Goal: Find specific page/section: Find specific page/section

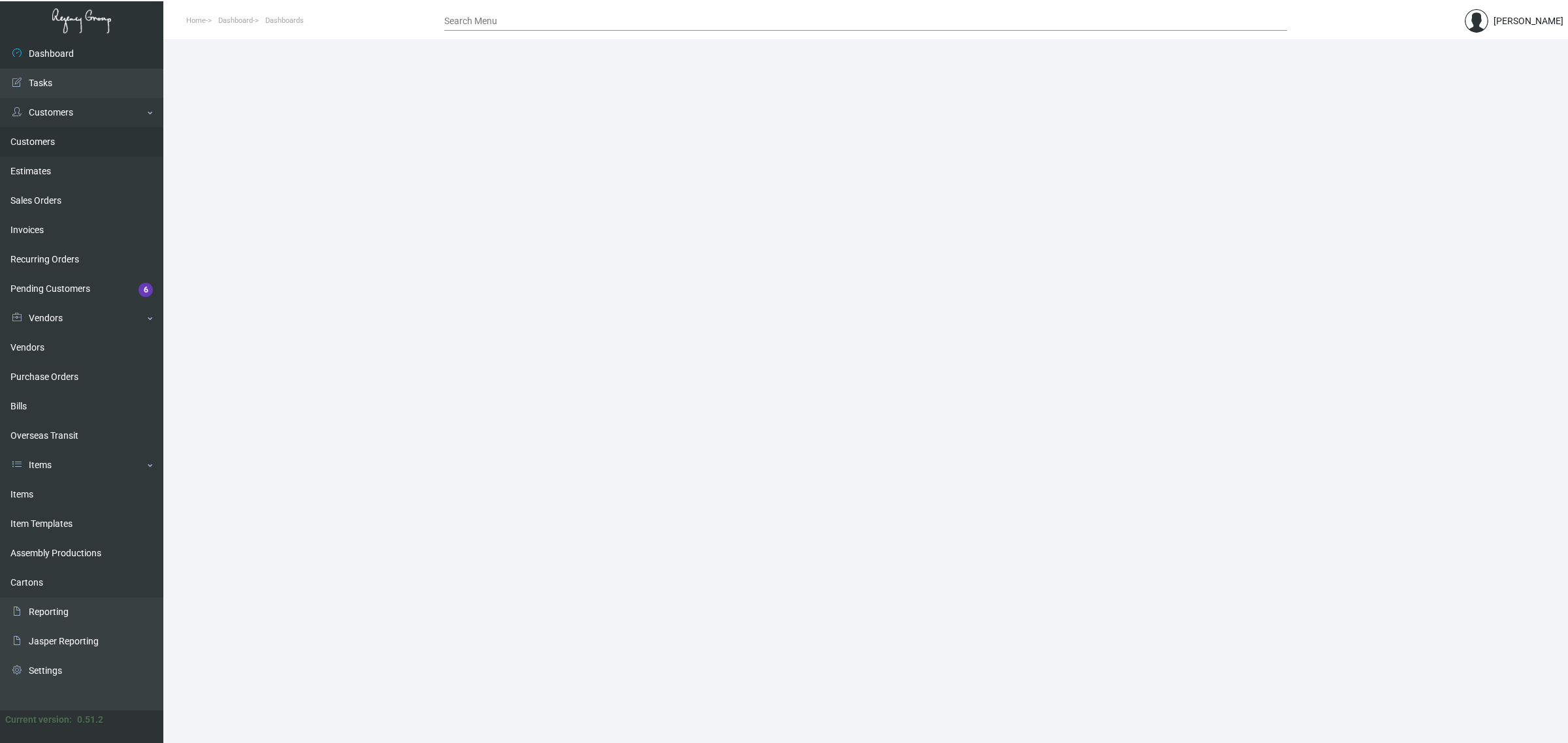
click at [43, 145] on link "Customers" at bounding box center [81, 141] width 163 height 29
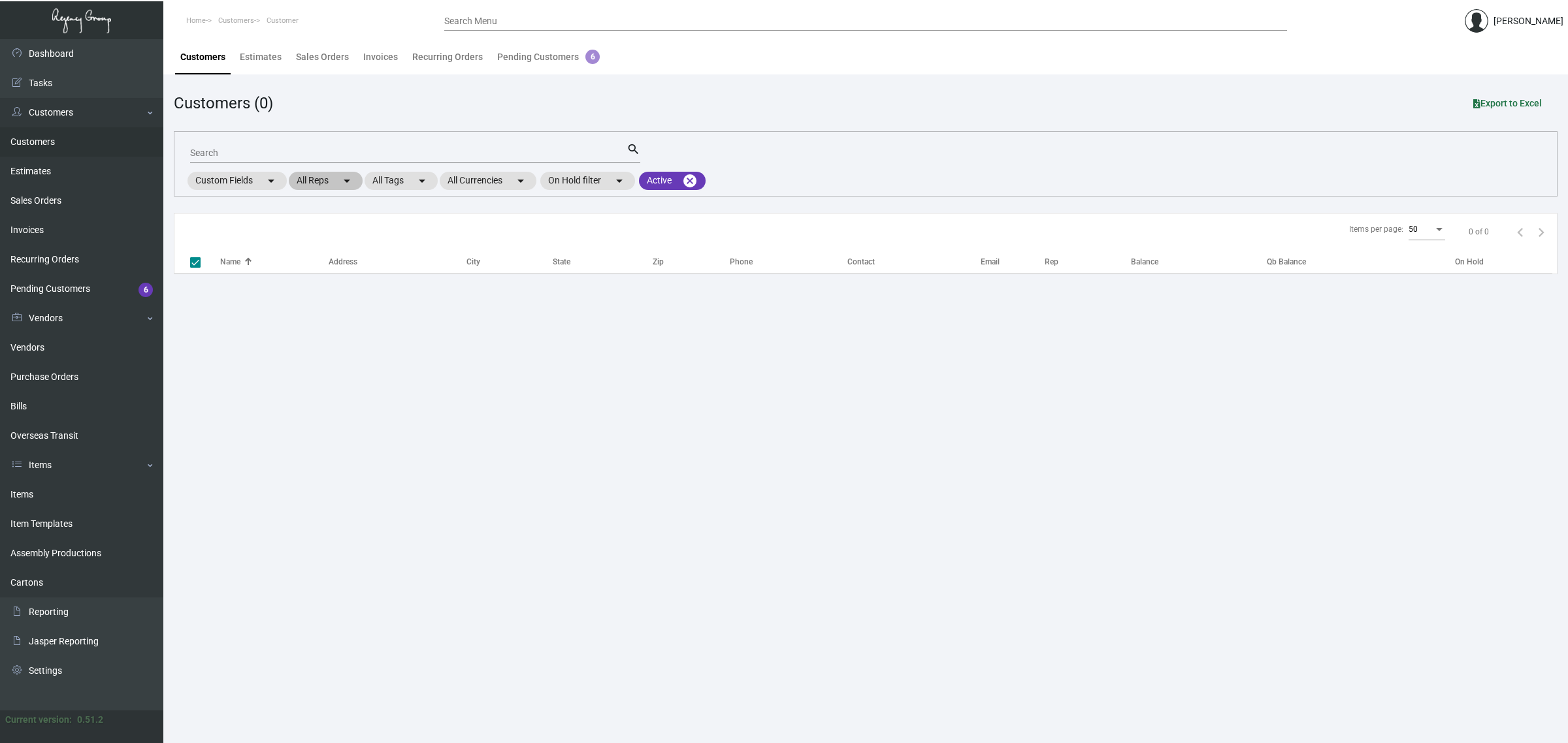
checkbox input "false"
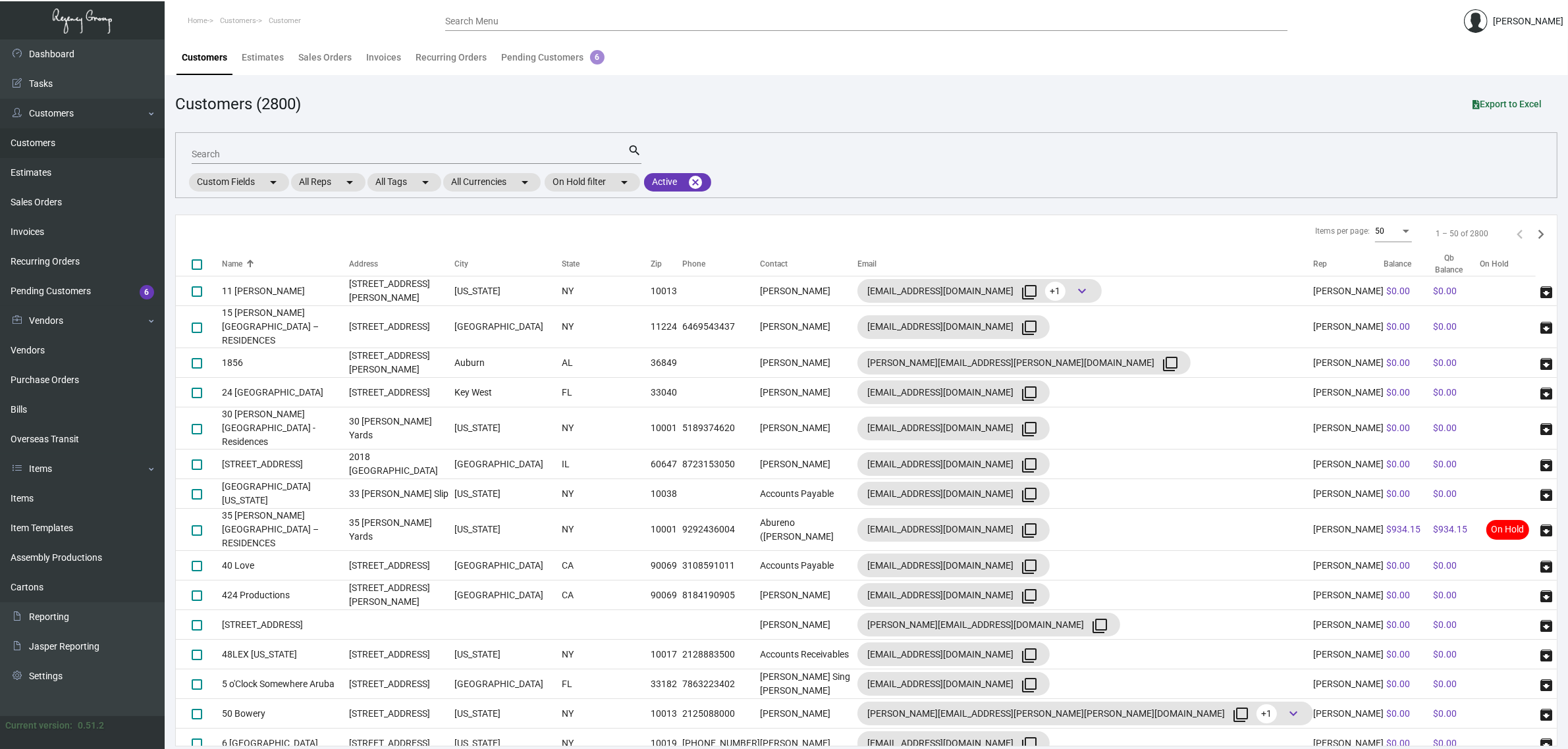
click at [336, 149] on input "Search" at bounding box center [410, 154] width 436 height 10
type input "main high"
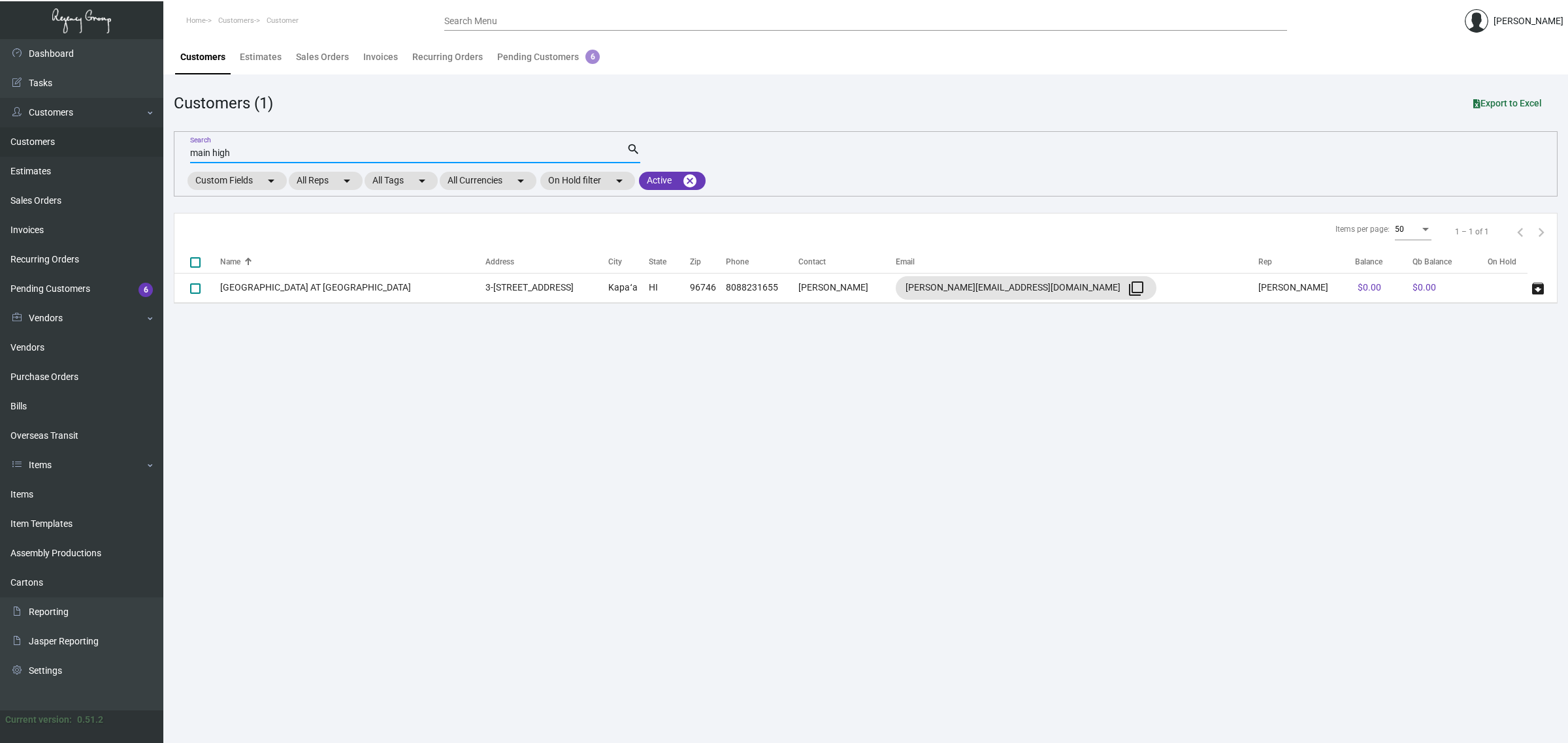
click at [332, 148] on input "main high" at bounding box center [408, 153] width 437 height 10
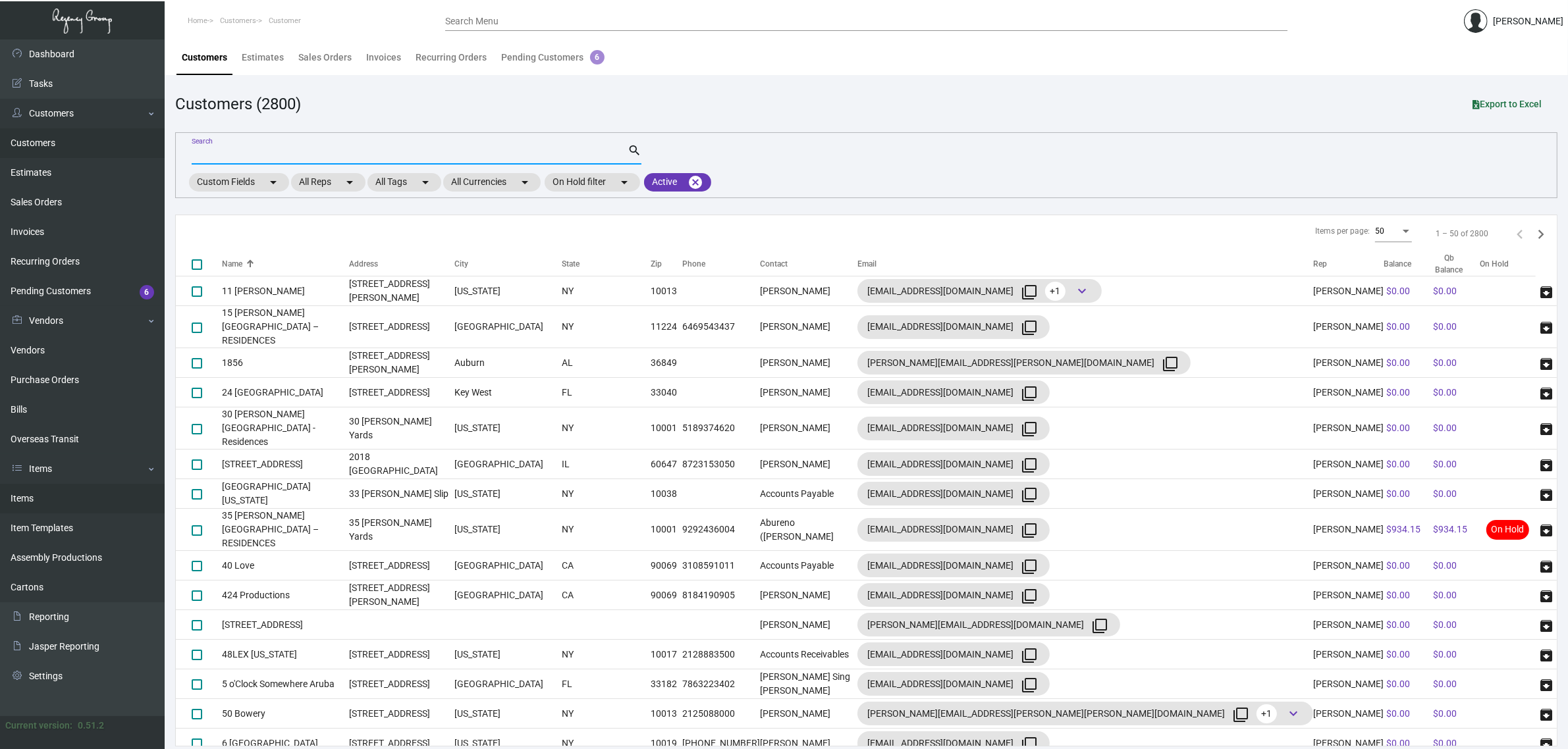
click at [78, 492] on link "Items" at bounding box center [82, 498] width 165 height 29
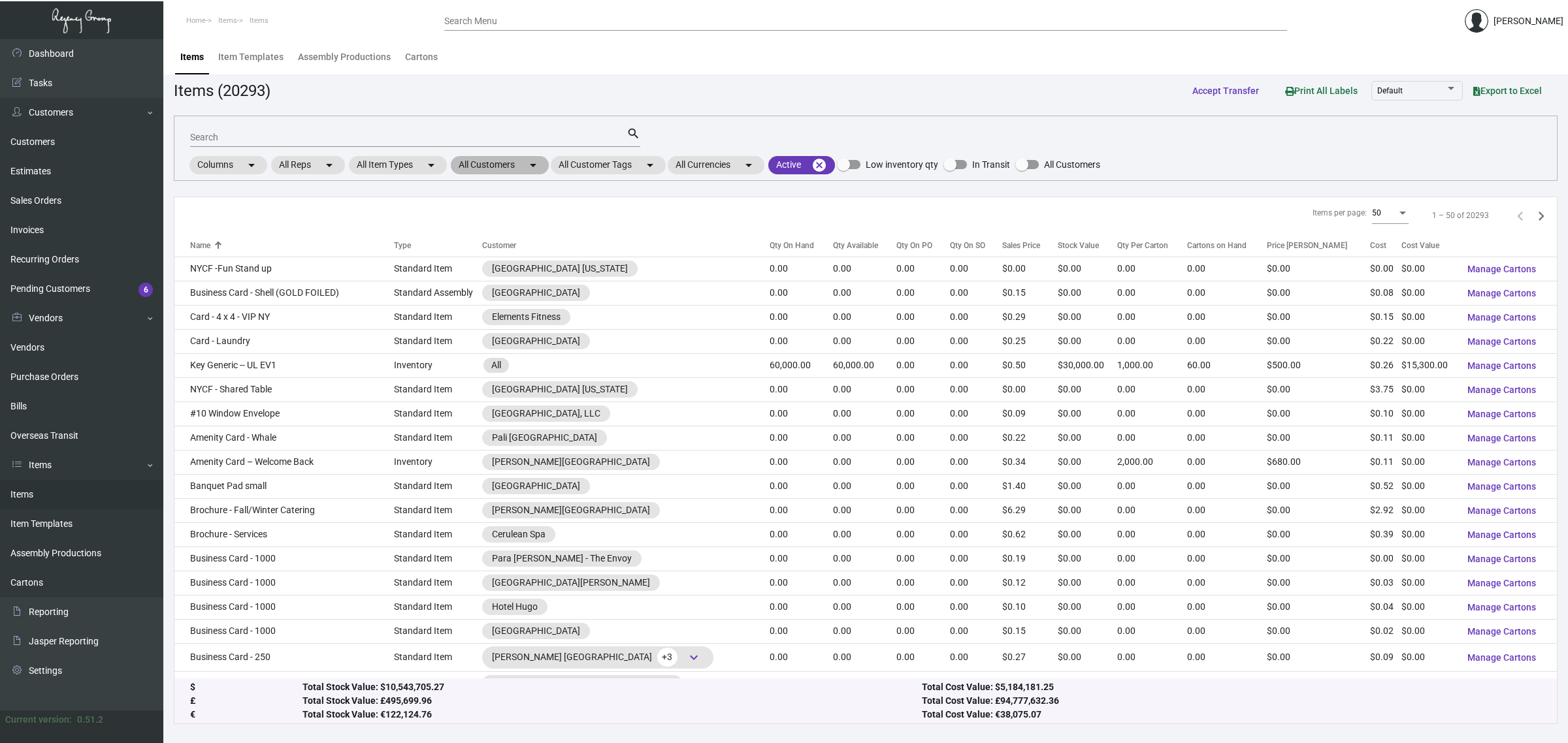
click at [470, 167] on mat-chip "All Customers arrow_drop_down" at bounding box center [500, 165] width 98 height 18
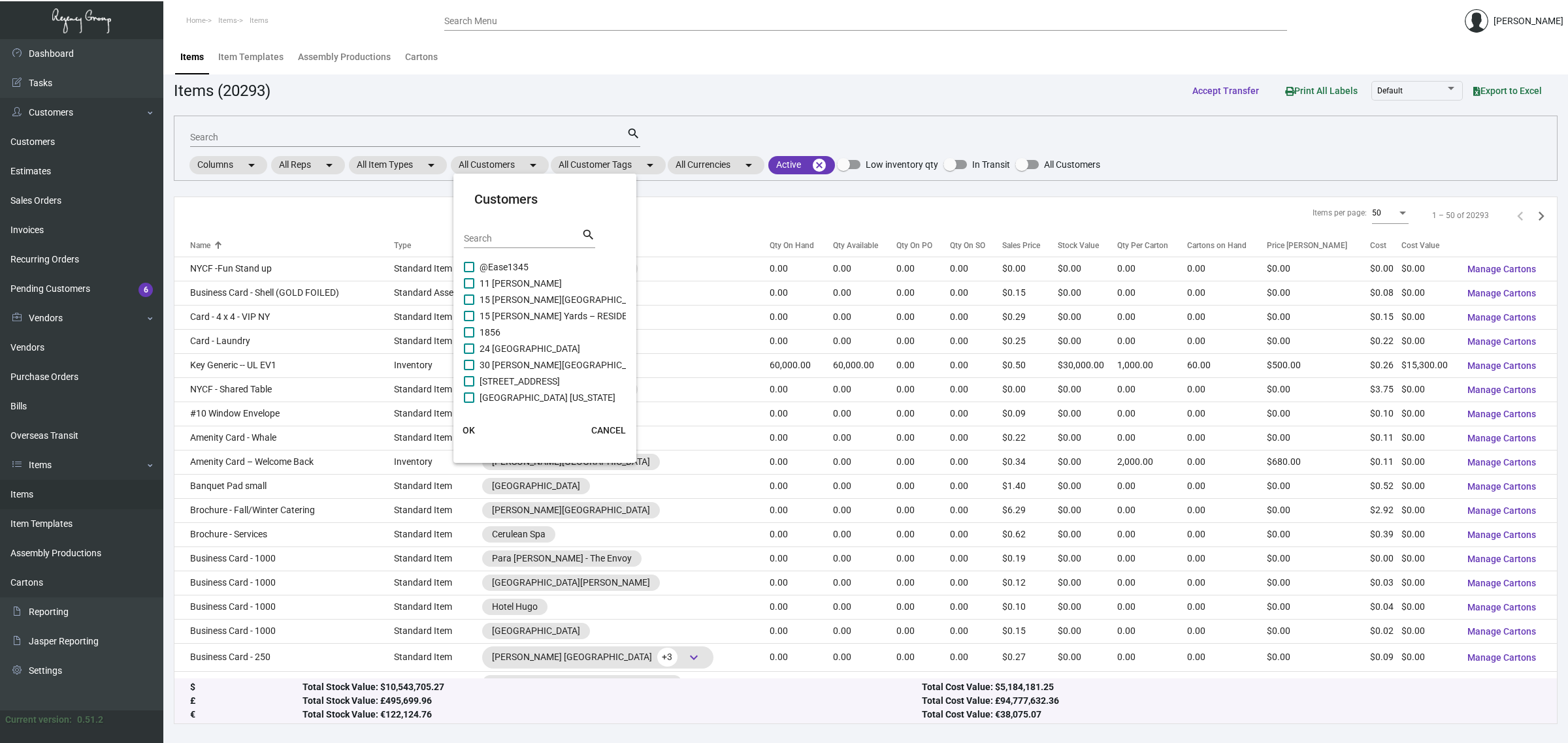
click at [495, 237] on input "Search" at bounding box center [522, 239] width 118 height 10
paste input "main high"
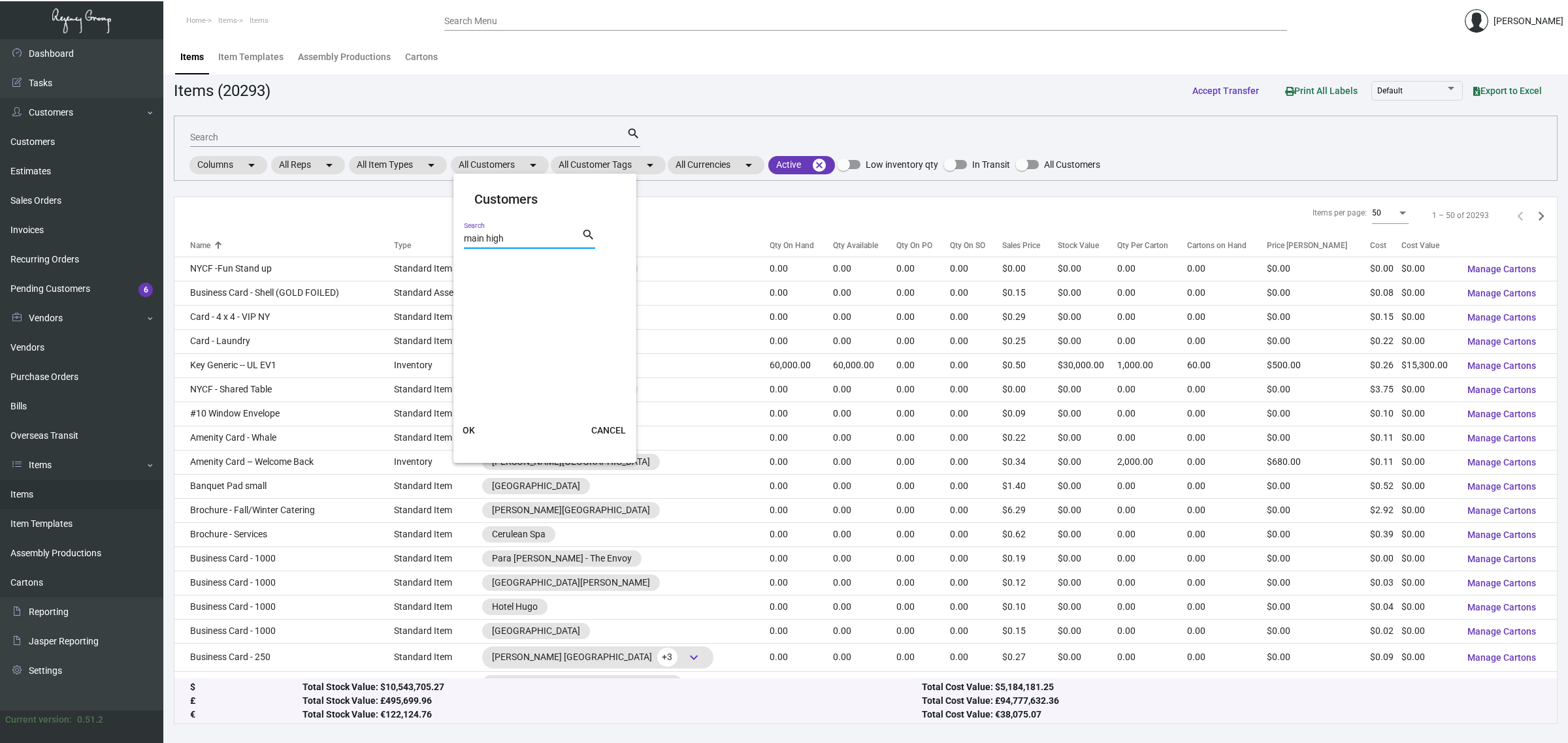
type input "main high"
